Goal: Navigation & Orientation: Find specific page/section

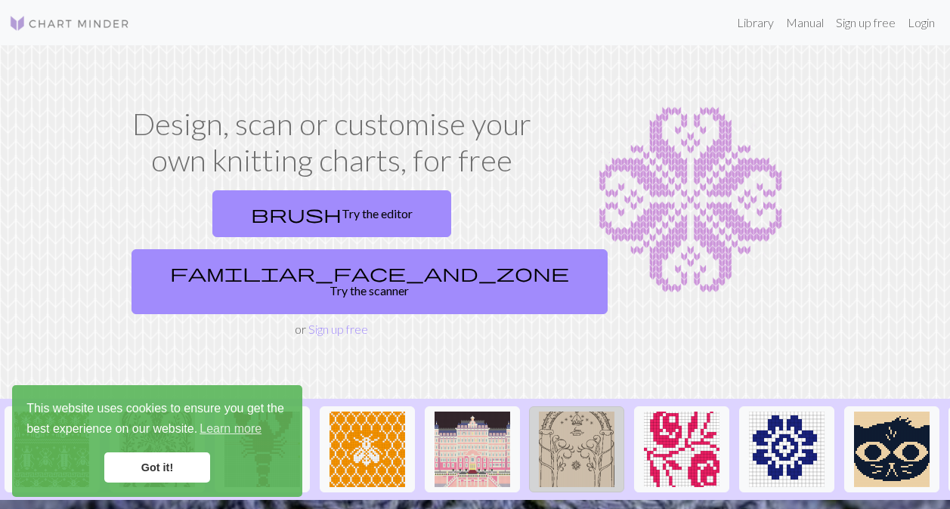
click at [571, 418] on img at bounding box center [577, 450] width 76 height 76
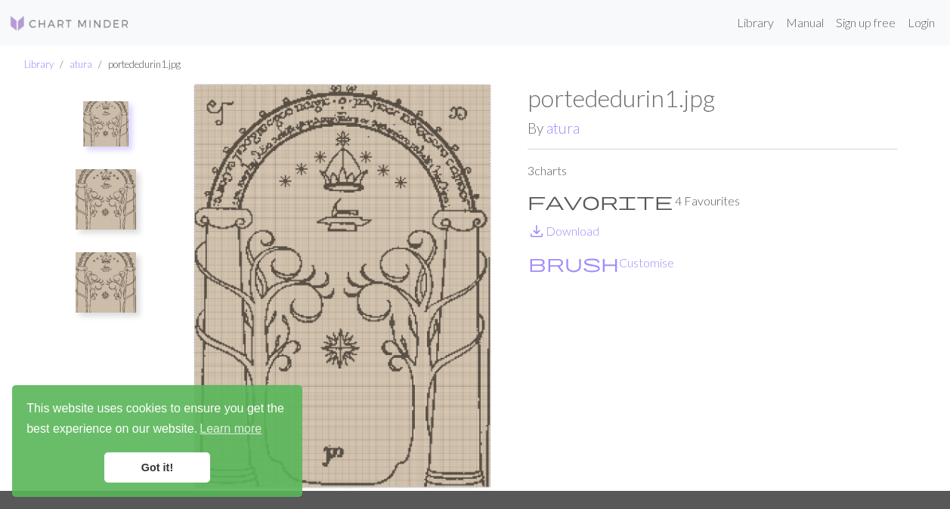
click at [119, 292] on img at bounding box center [106, 282] width 60 height 60
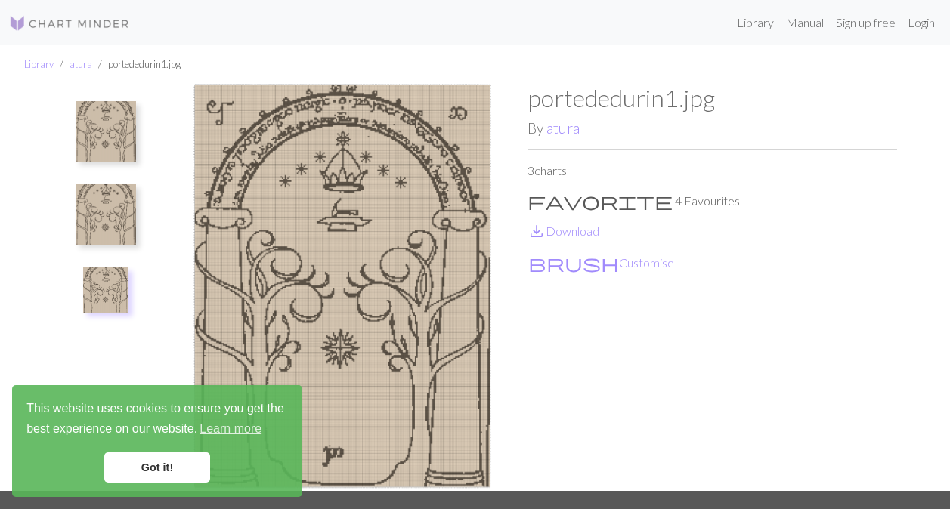
click at [109, 220] on img at bounding box center [106, 214] width 60 height 60
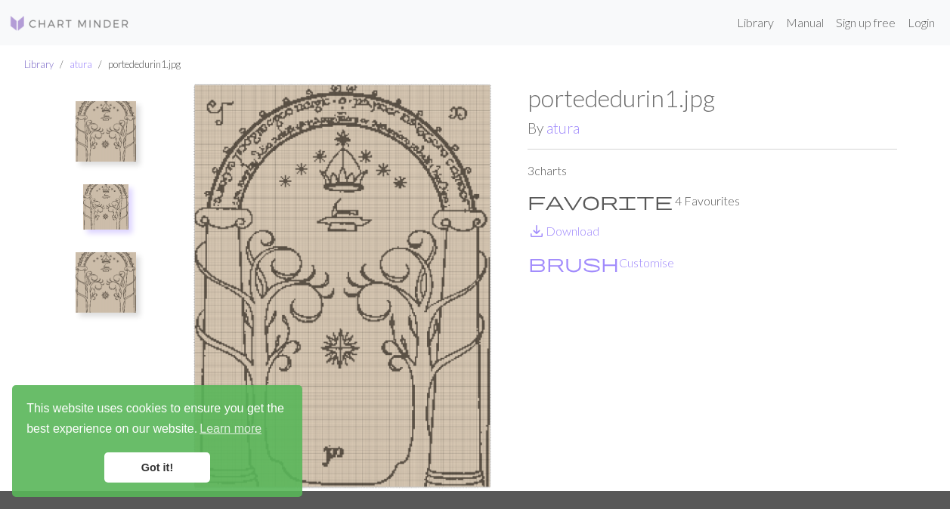
click at [31, 60] on link "Library" at bounding box center [38, 64] width 29 height 12
